Goal: Communication & Community: Participate in discussion

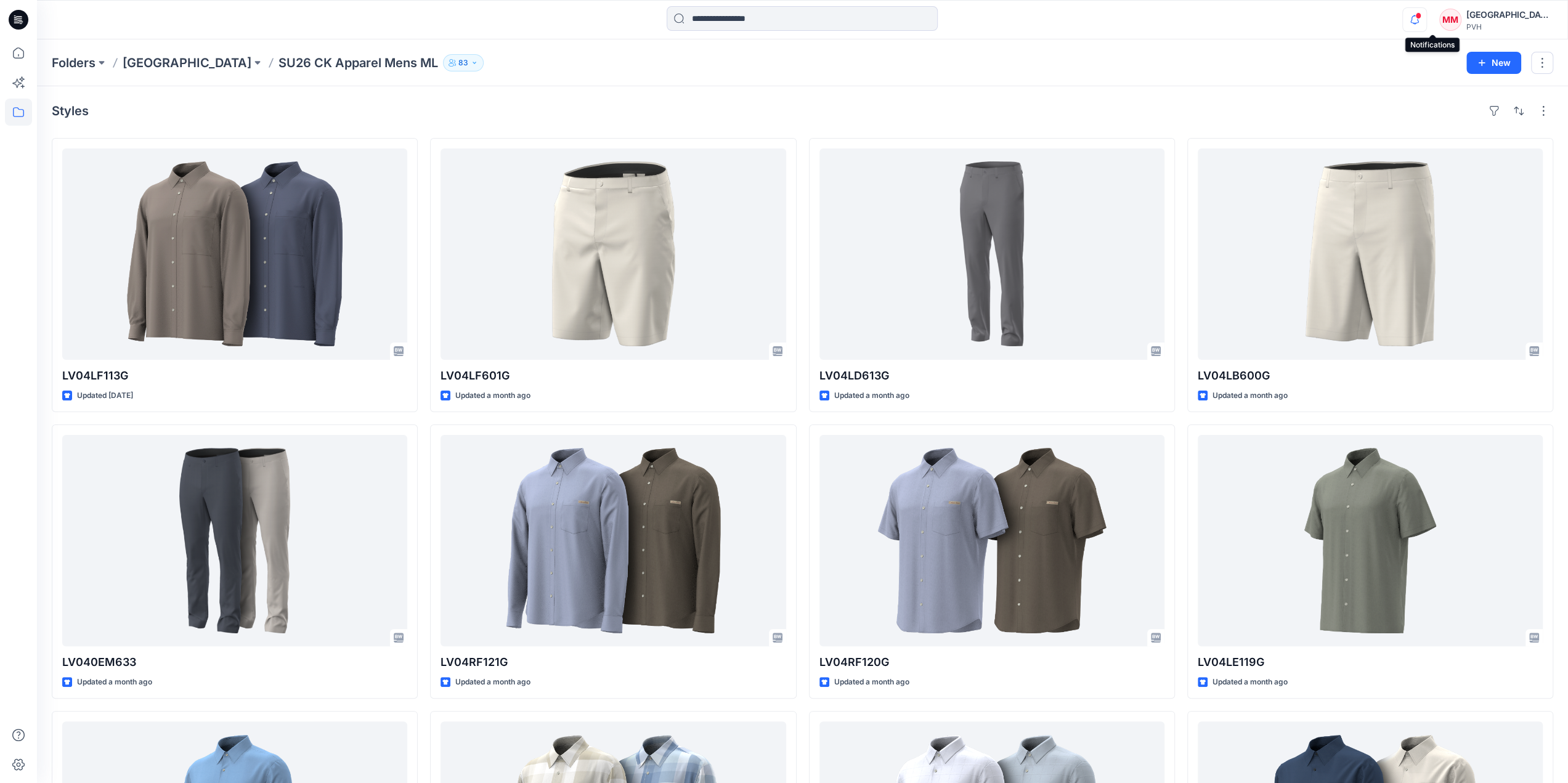
drag, startPoint x: 0, startPoint y: 0, endPoint x: 1425, endPoint y: 24, distance: 1425.2
click at [1425, 24] on icon "button" at bounding box center [1415, 19] width 23 height 25
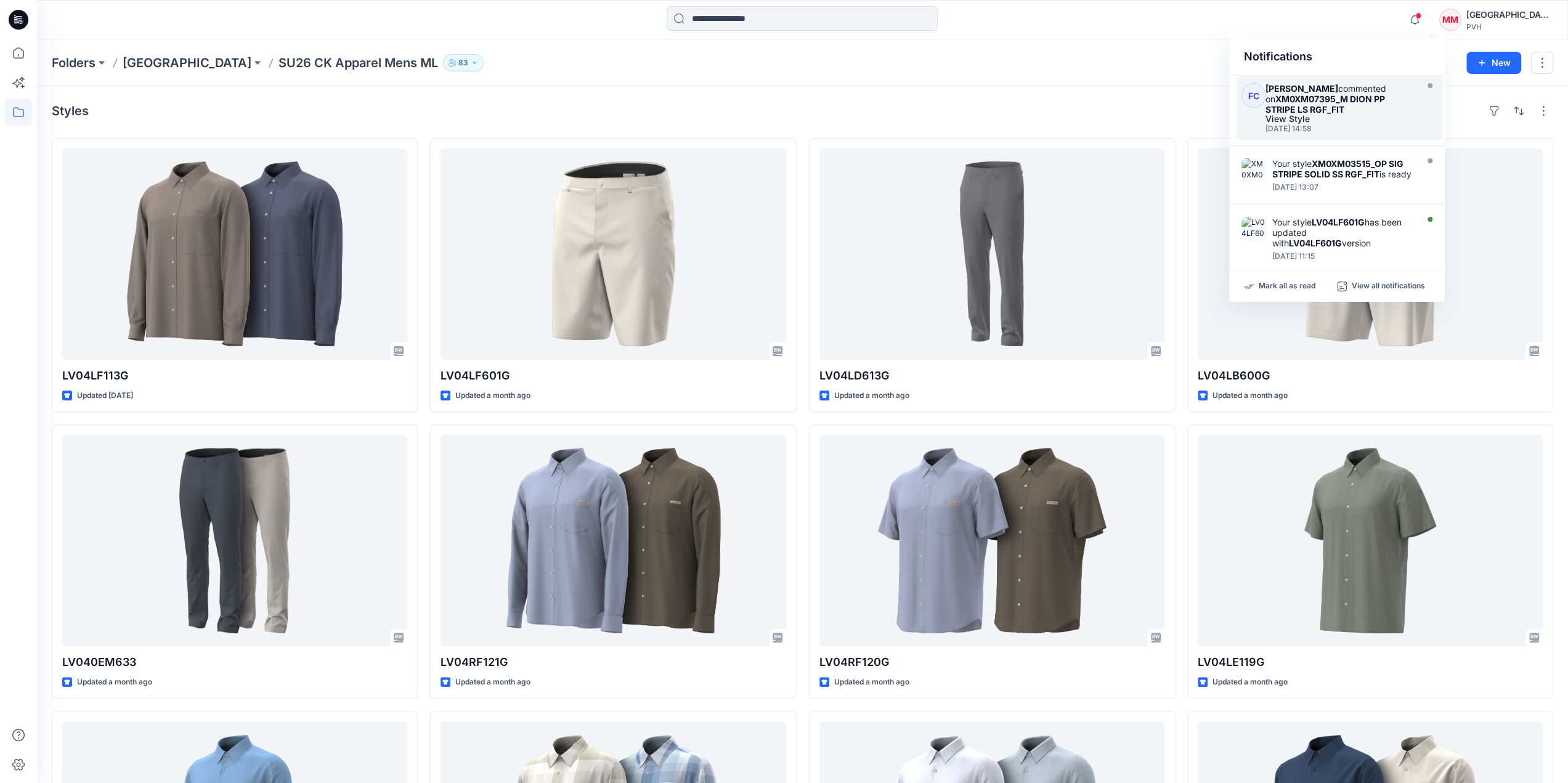
click at [1303, 118] on div "View Style" at bounding box center [1340, 118] width 148 height 9
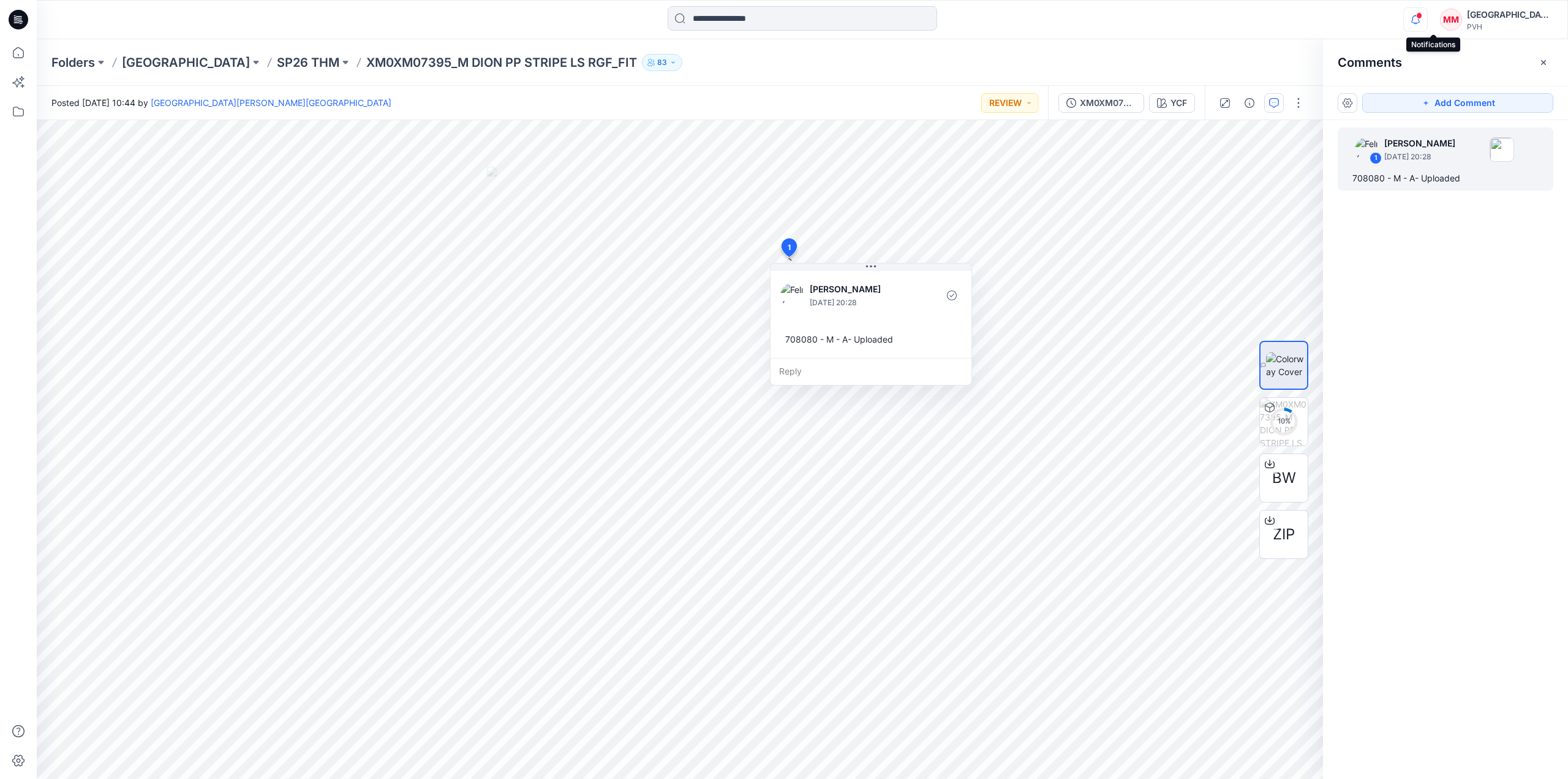
click at [1427, 19] on icon "button" at bounding box center [1416, 19] width 23 height 25
click at [1375, 8] on div "Notifications FC [PERSON_NAME] commented on XM0XM07395_M DION PP STRIPE LS RGF_…" at bounding box center [802, 19] width 1531 height 27
click at [1427, 22] on icon "button" at bounding box center [1416, 19] width 23 height 25
click at [1130, 37] on div "Notifications FC [PERSON_NAME] commented on XM0XM07395_M DION PP STRIPE LS RGF_…" at bounding box center [802, 19] width 1532 height 39
click at [142, 57] on p "[GEOGRAPHIC_DATA]" at bounding box center [186, 63] width 128 height 17
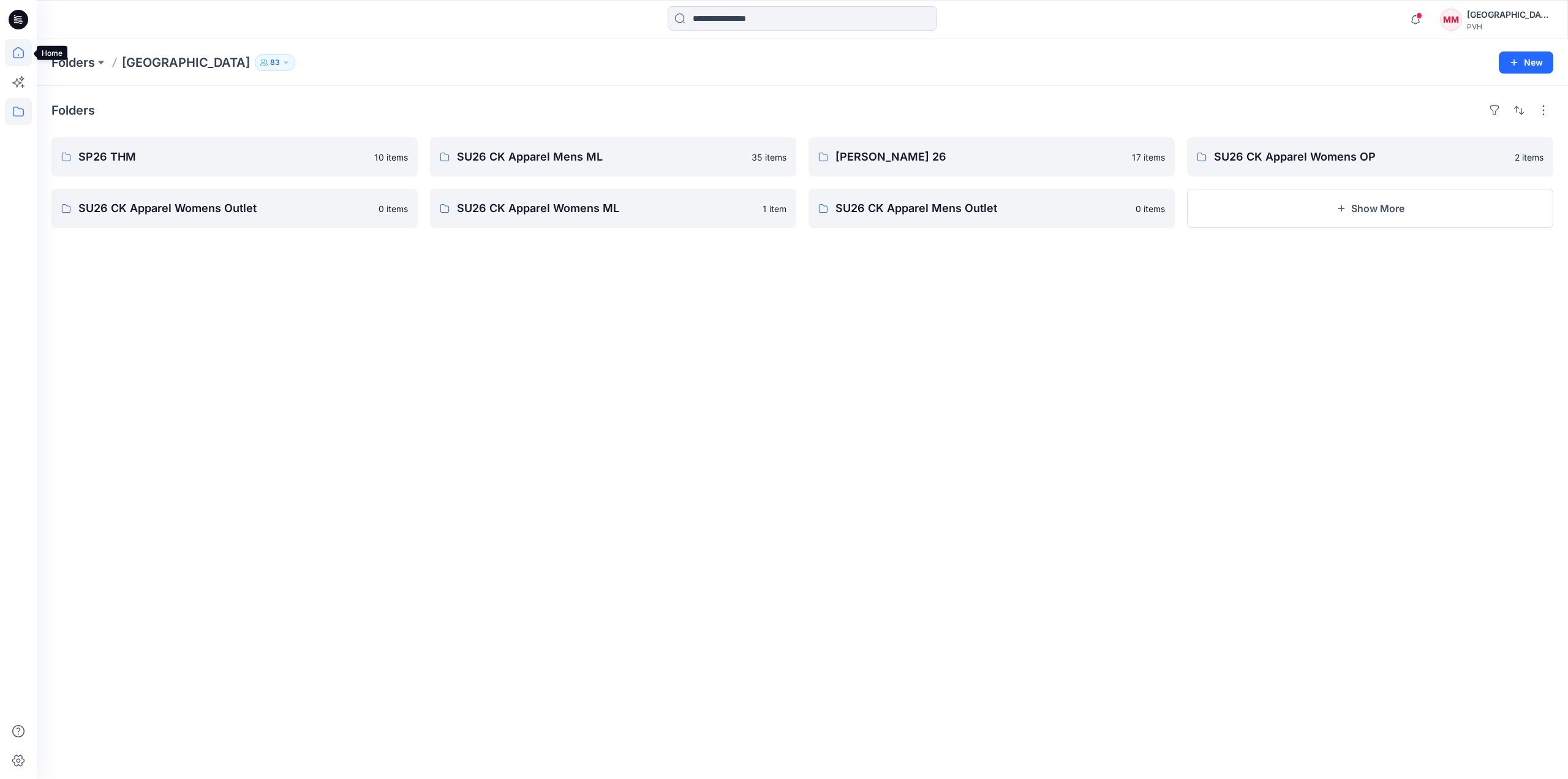
click at [16, 53] on icon at bounding box center [18, 53] width 27 height 27
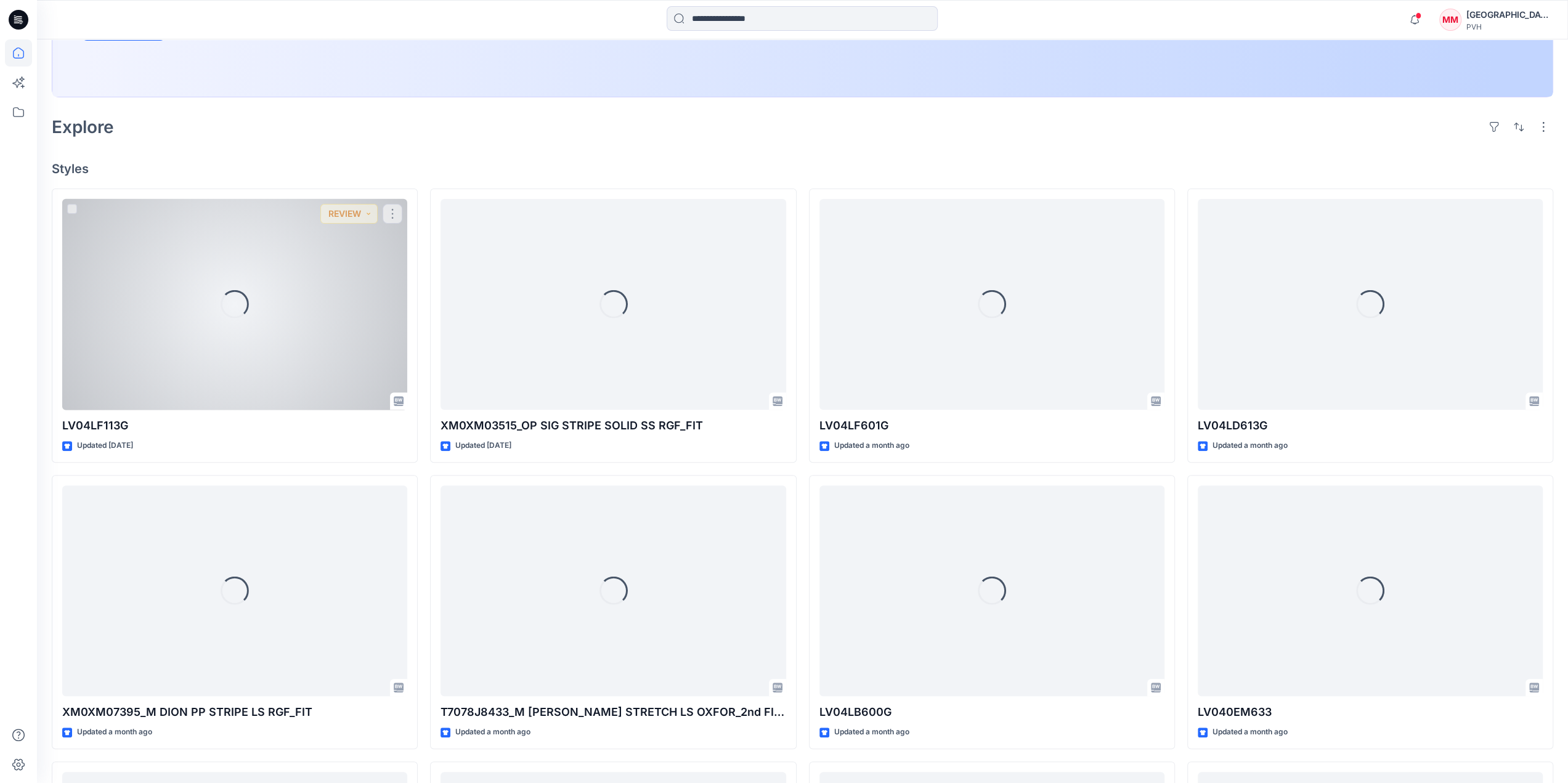
scroll to position [308, 0]
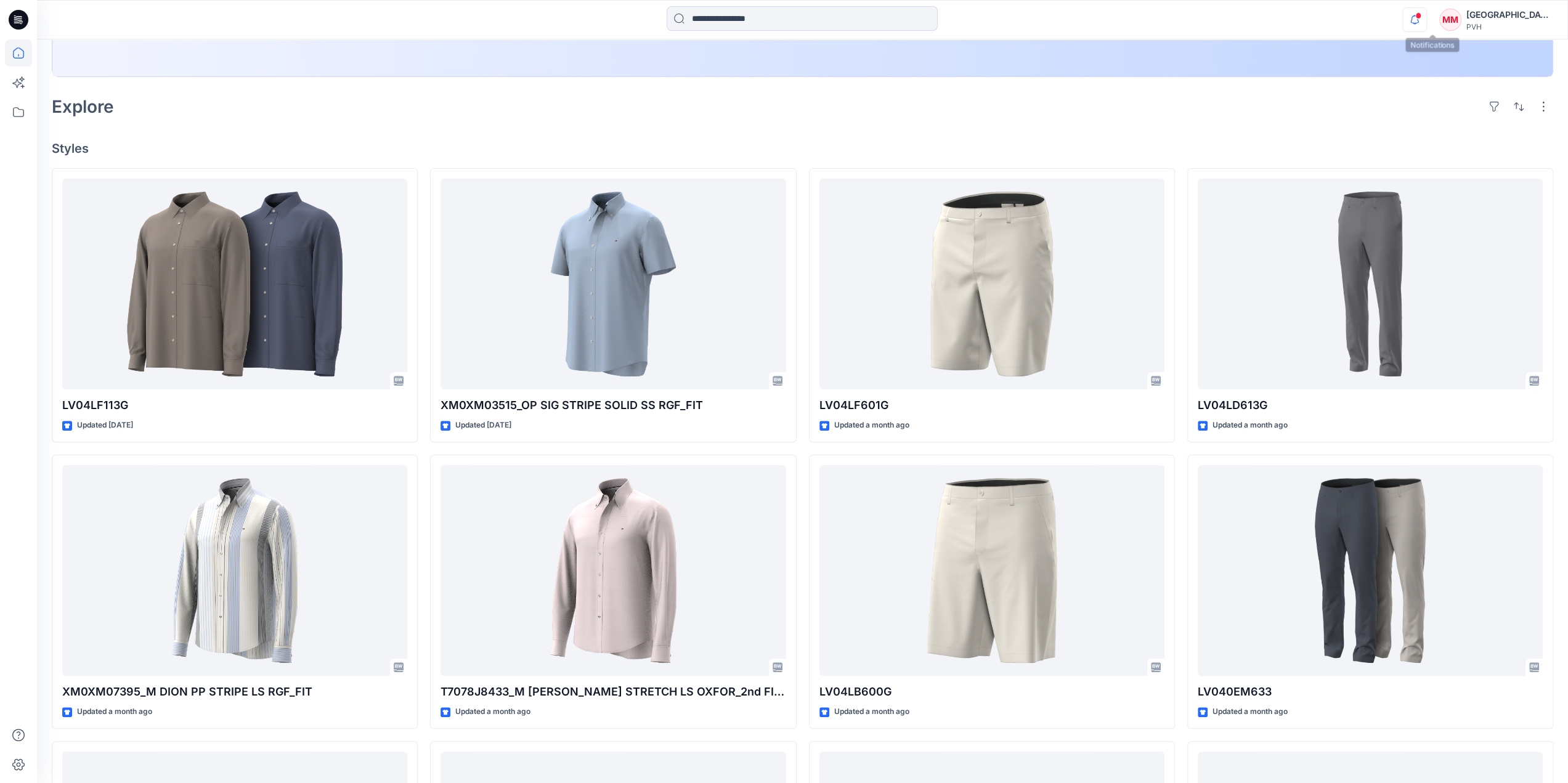
click at [1423, 19] on icon "button" at bounding box center [1415, 19] width 23 height 25
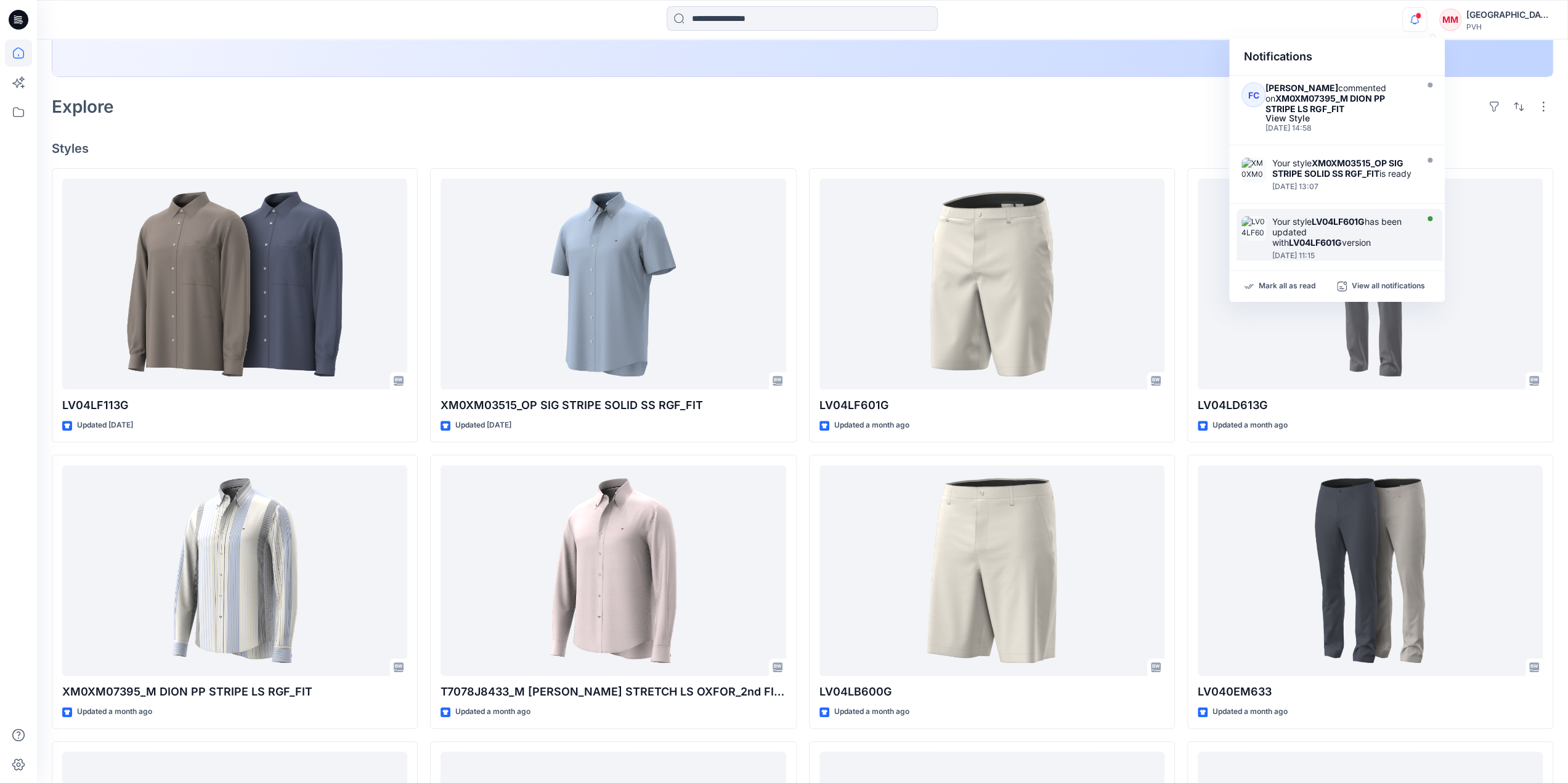
scroll to position [0, 0]
click at [1165, 120] on div "Explore" at bounding box center [802, 107] width 1502 height 30
